Goal: Navigation & Orientation: Find specific page/section

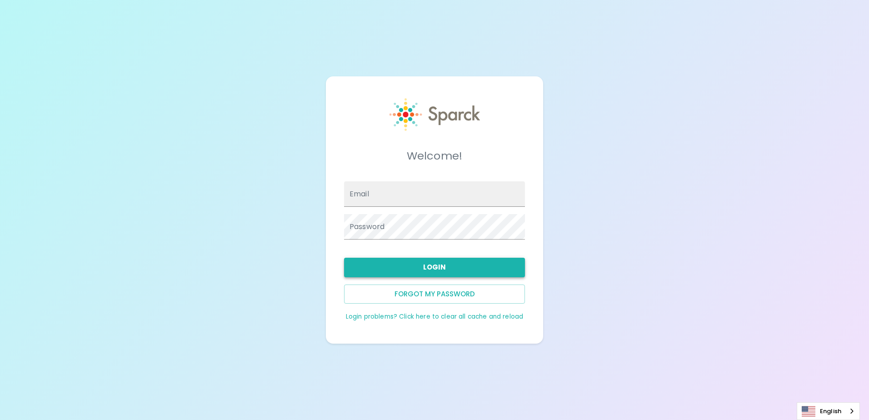
type input "[EMAIL_ADDRESS][DOMAIN_NAME]"
click at [456, 264] on button "Login" at bounding box center [434, 267] width 181 height 19
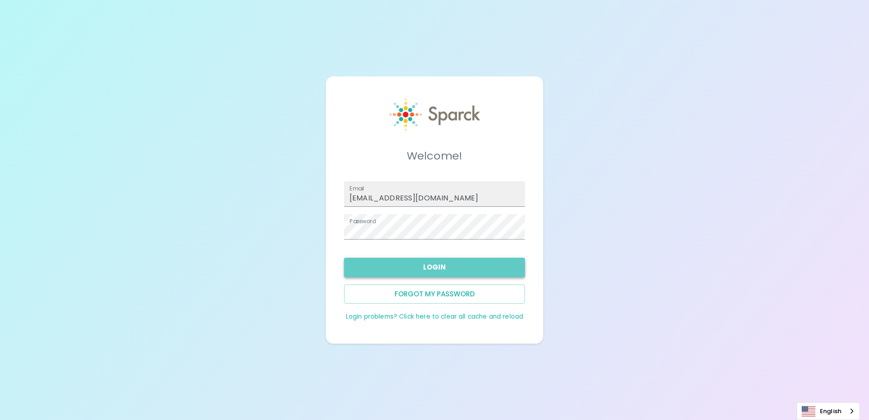
click at [464, 262] on button "Login" at bounding box center [434, 267] width 181 height 19
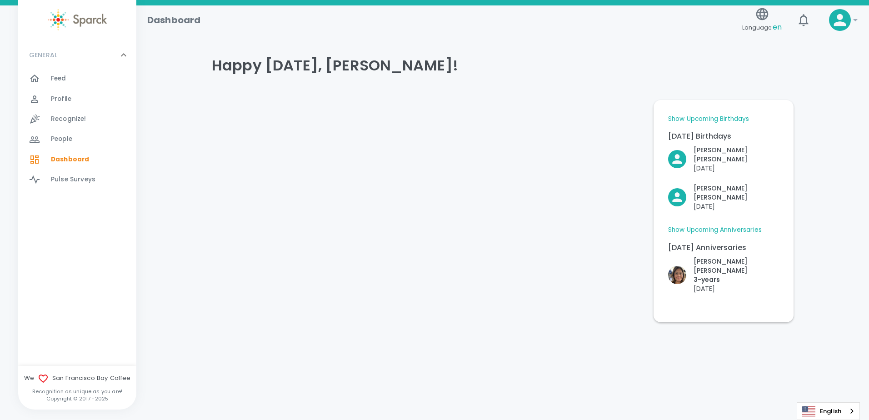
click at [55, 66] on div "GENERAL 0" at bounding box center [77, 54] width 118 height 27
click at [55, 70] on div "GENERAL 0 Feed 0 Profile 0 Recognize! 0 People 0 Dashboard 0 Pulse Surveys 0" at bounding box center [77, 203] width 118 height 325
click at [74, 54] on div "GENERAL 0" at bounding box center [71, 55] width 93 height 16
click at [74, 79] on div "Feed 0" at bounding box center [93, 78] width 85 height 13
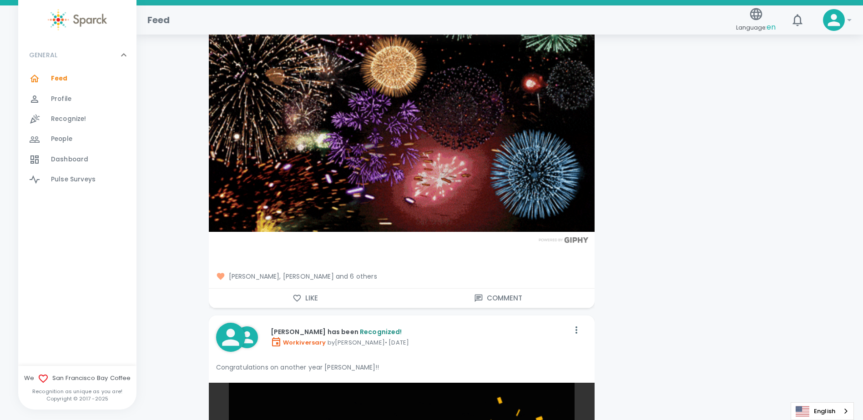
scroll to position [3604, 0]
